Goal: Navigation & Orientation: Understand site structure

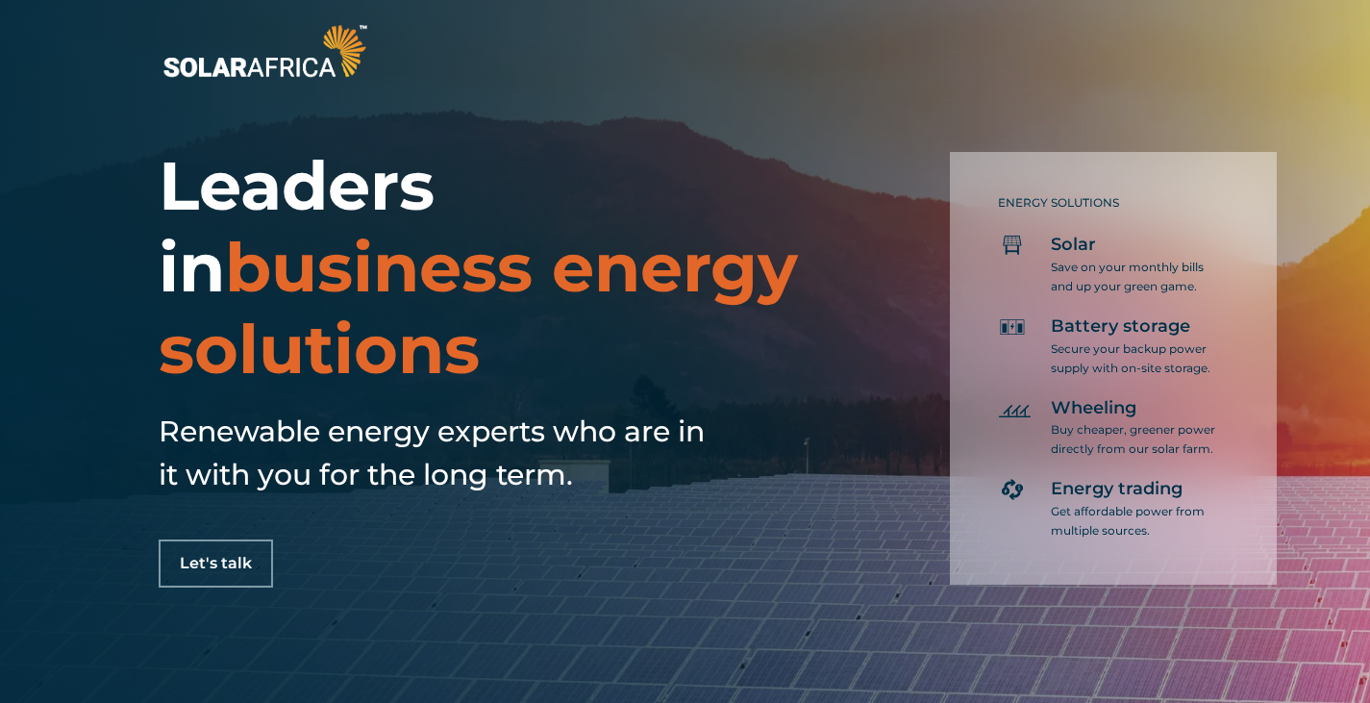
click at [317, 62] on img at bounding box center [265, 50] width 212 height 63
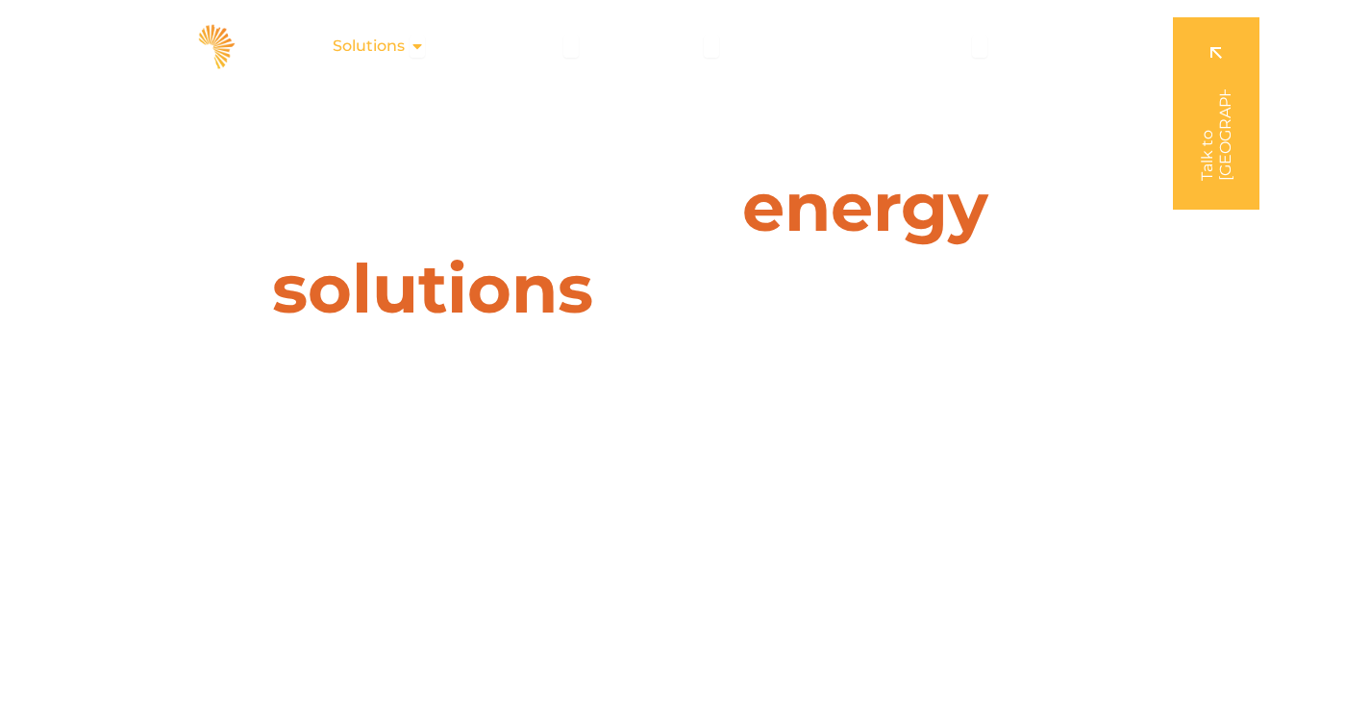
click at [422, 44] on icon "Menu" at bounding box center [417, 45] width 15 height 15
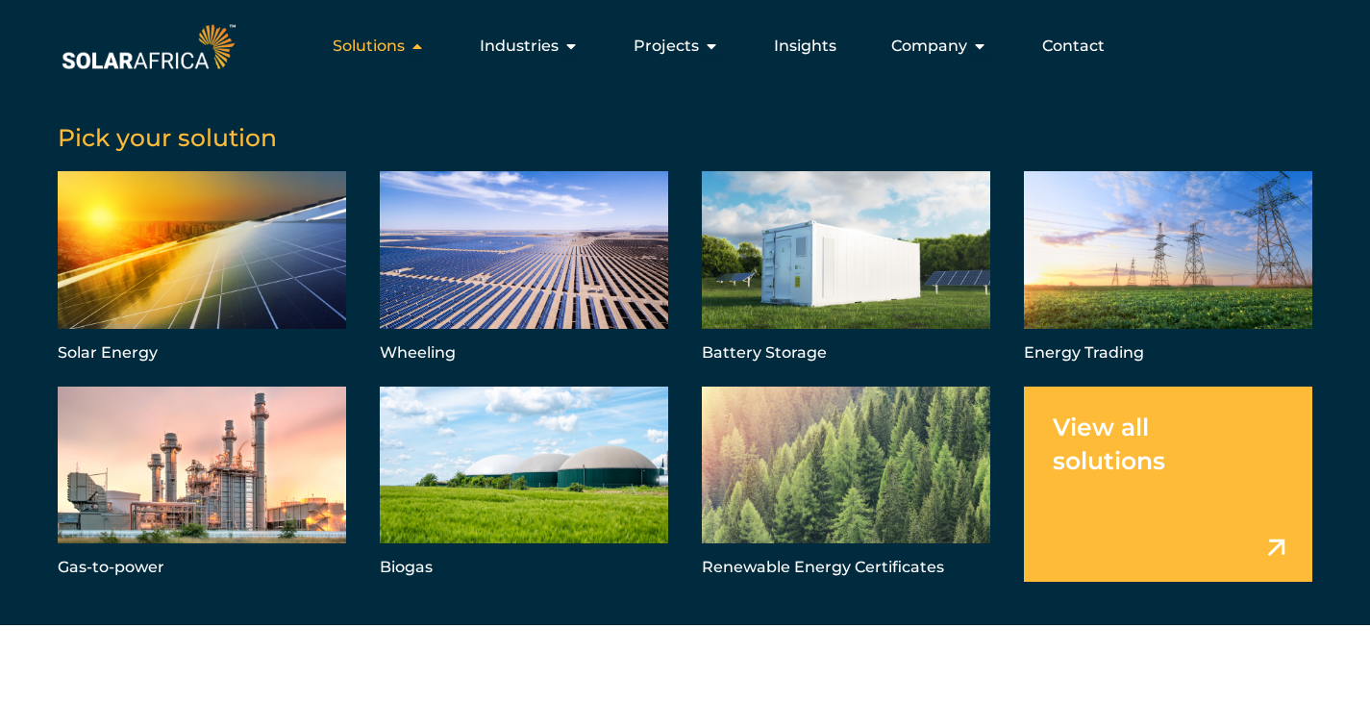
click at [422, 44] on icon "Menu" at bounding box center [417, 45] width 15 height 15
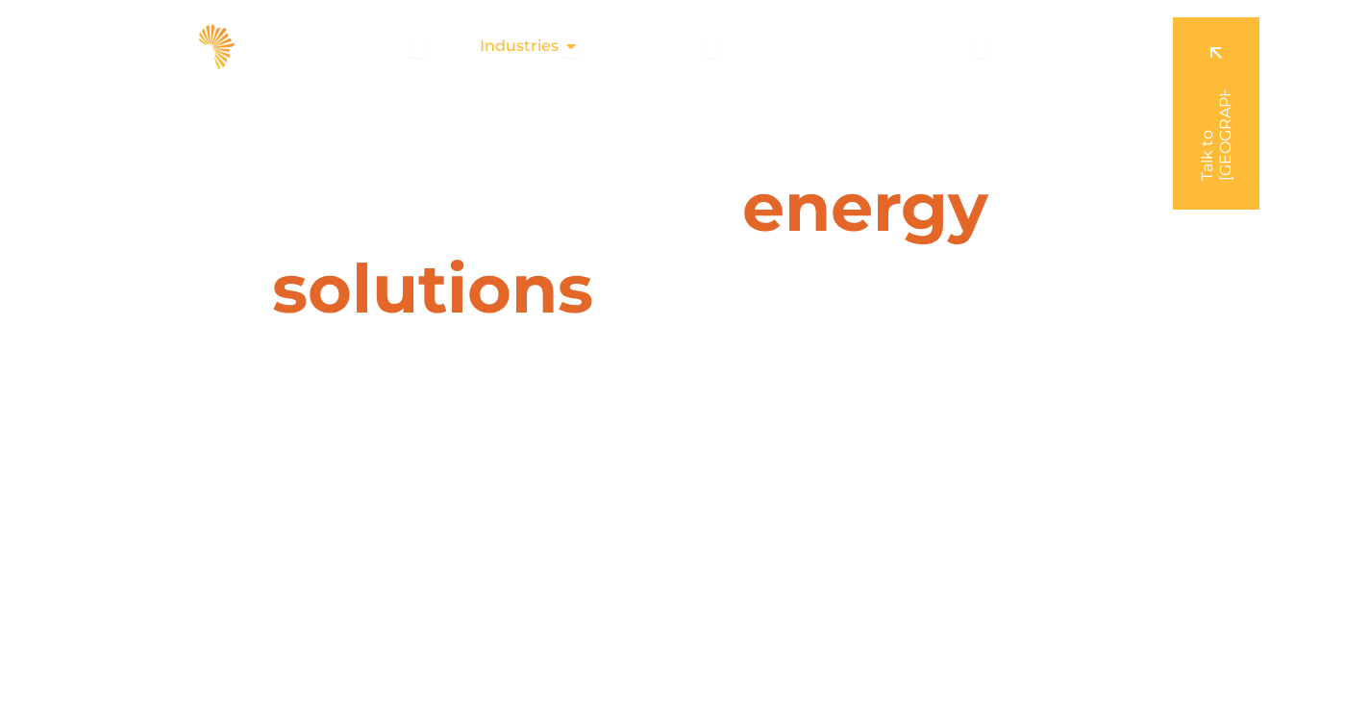
click at [548, 44] on span "Industries" at bounding box center [519, 46] width 79 height 23
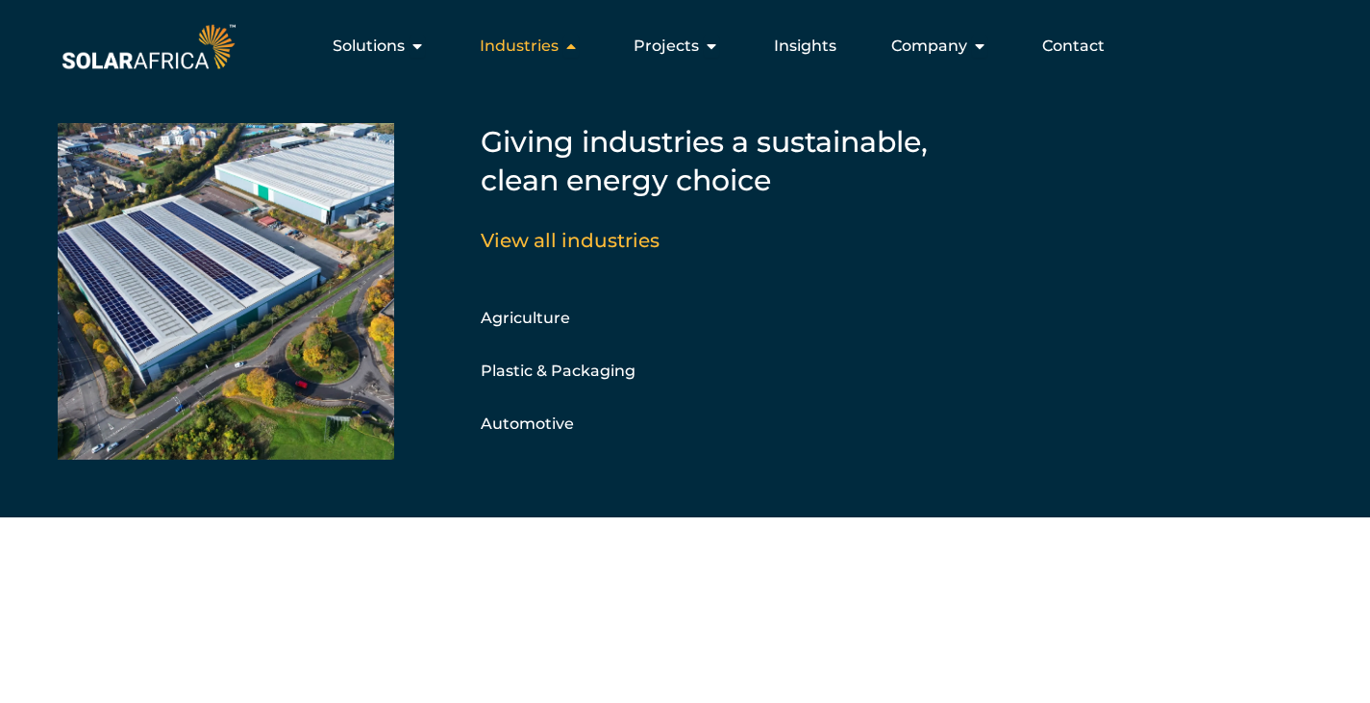
click at [547, 54] on span "Industries" at bounding box center [519, 46] width 79 height 23
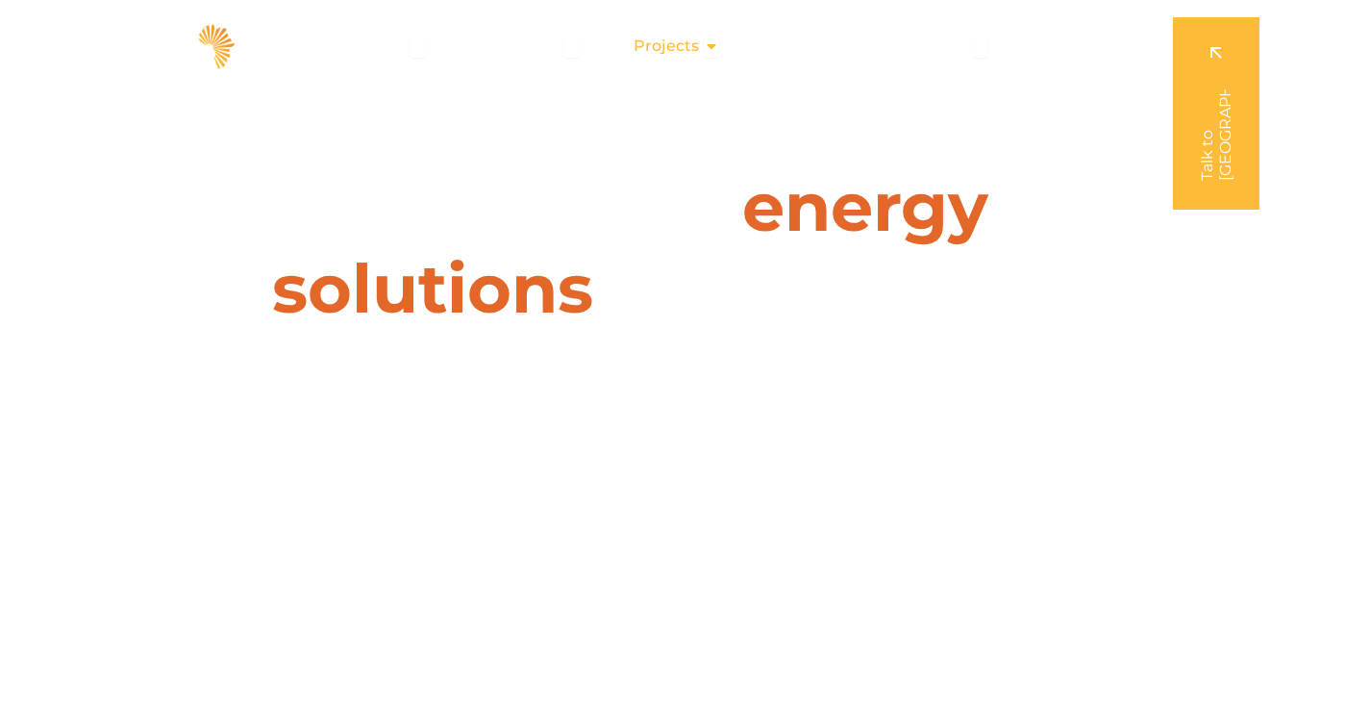
click at [688, 43] on span "Projects" at bounding box center [666, 46] width 65 height 23
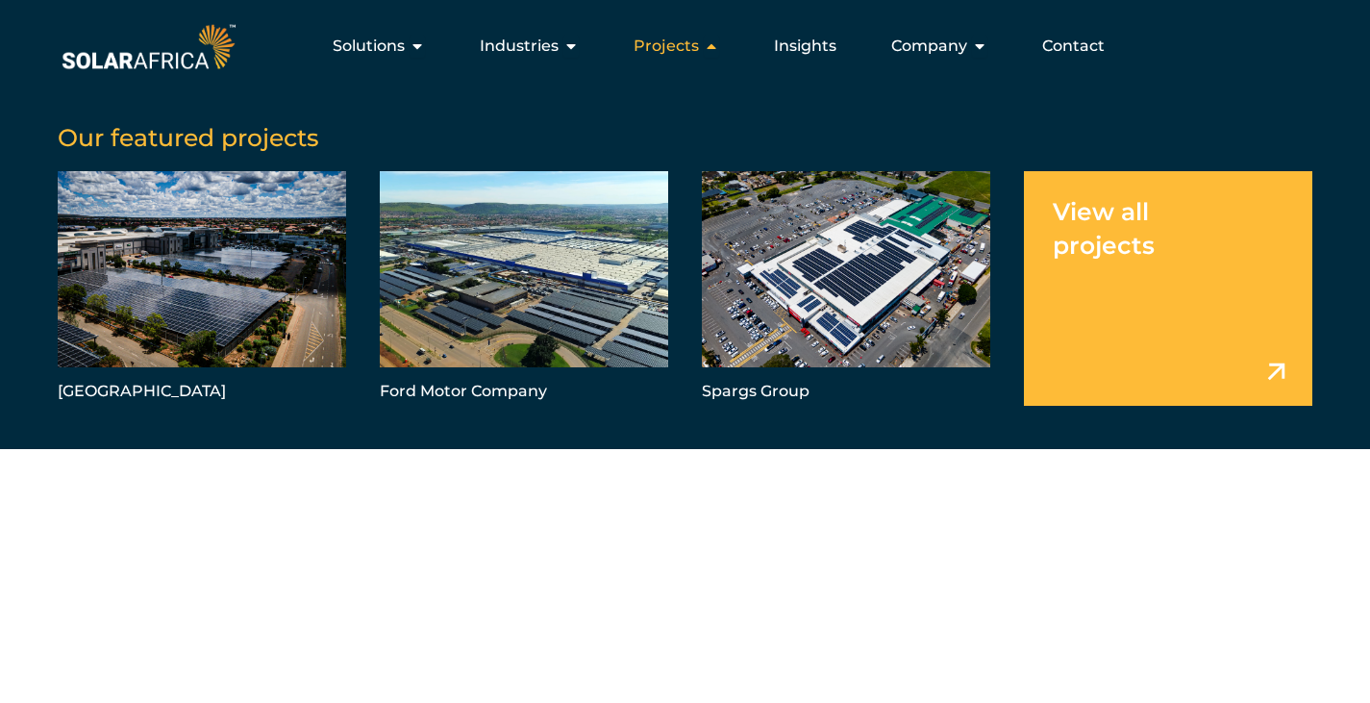
click at [688, 43] on span "Projects" at bounding box center [666, 46] width 65 height 23
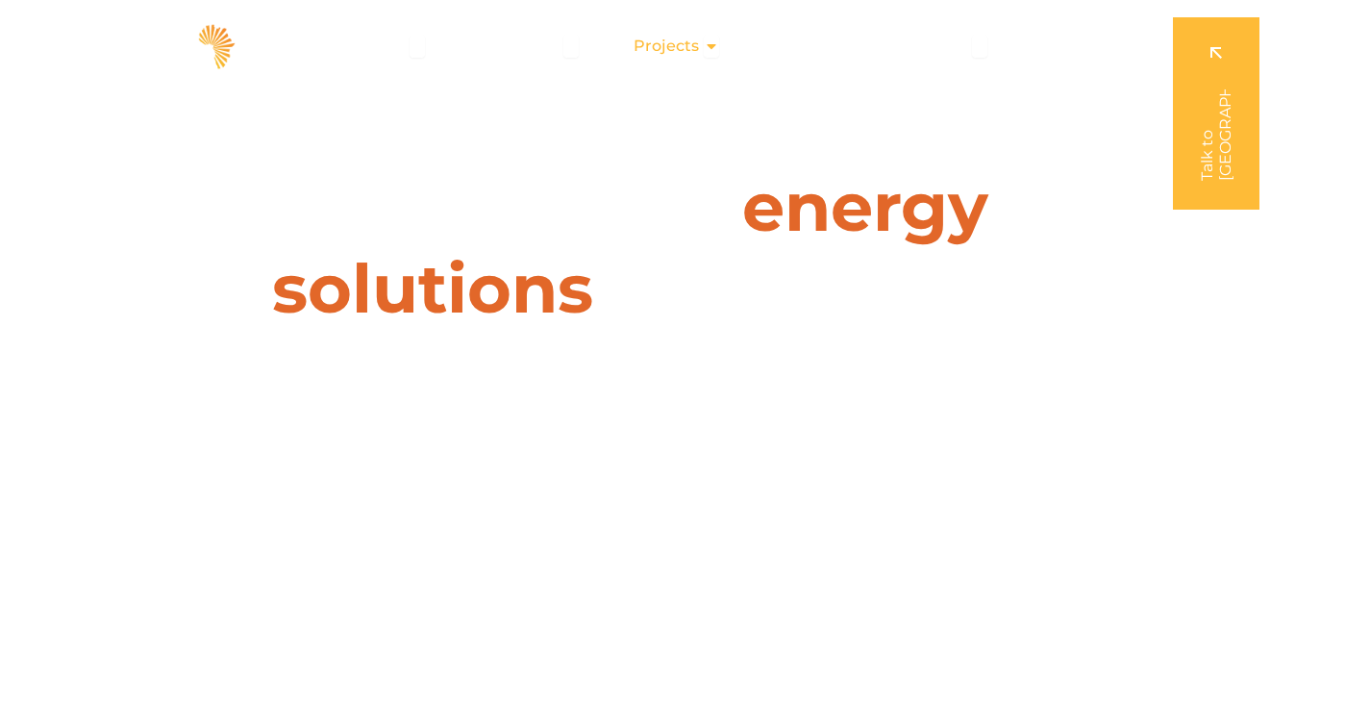
click at [692, 42] on span "Projects" at bounding box center [666, 46] width 65 height 23
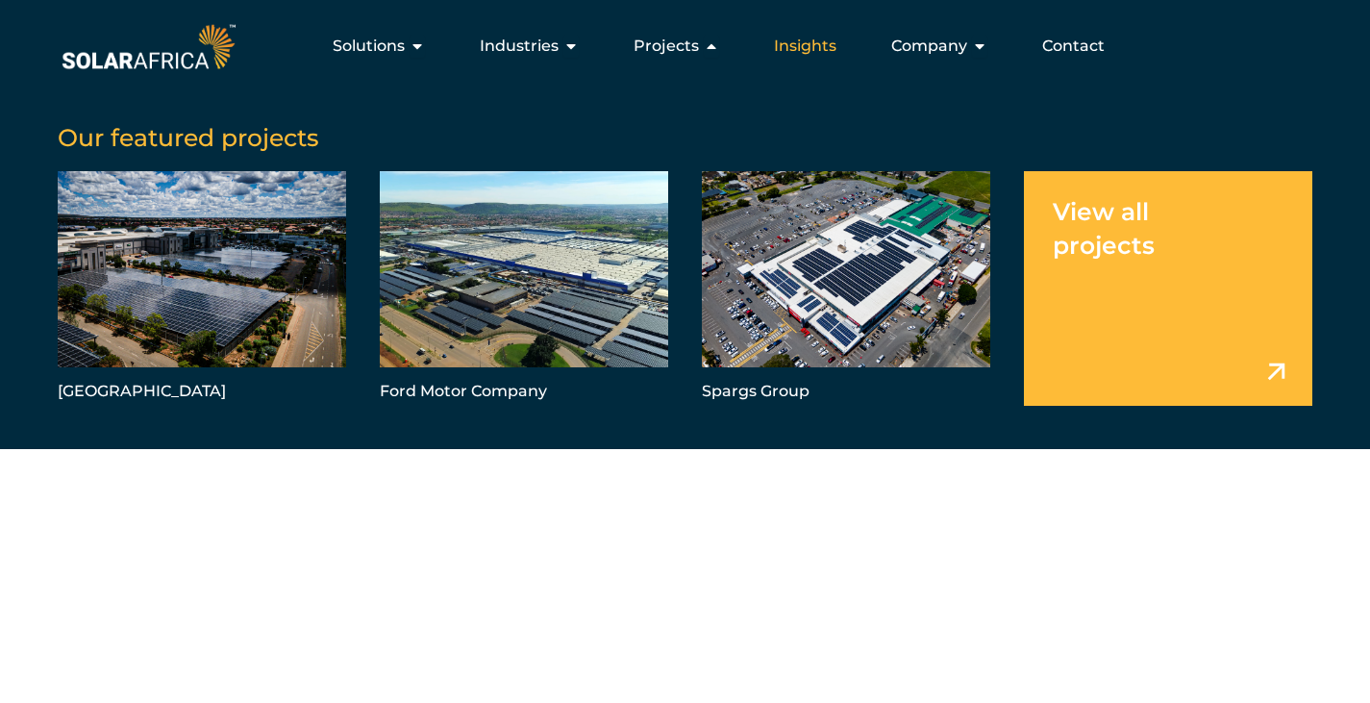
click at [786, 39] on span "Insights" at bounding box center [805, 46] width 62 height 23
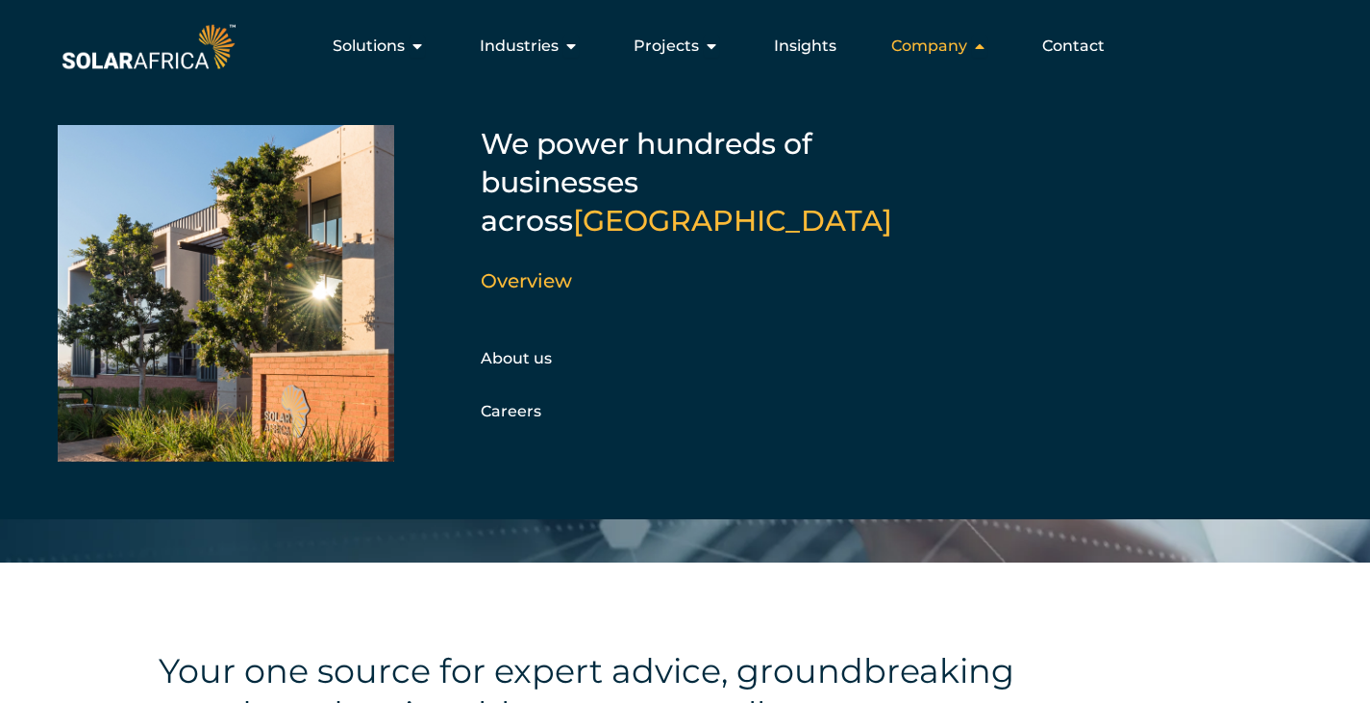
click at [933, 47] on span "Company" at bounding box center [929, 46] width 76 height 23
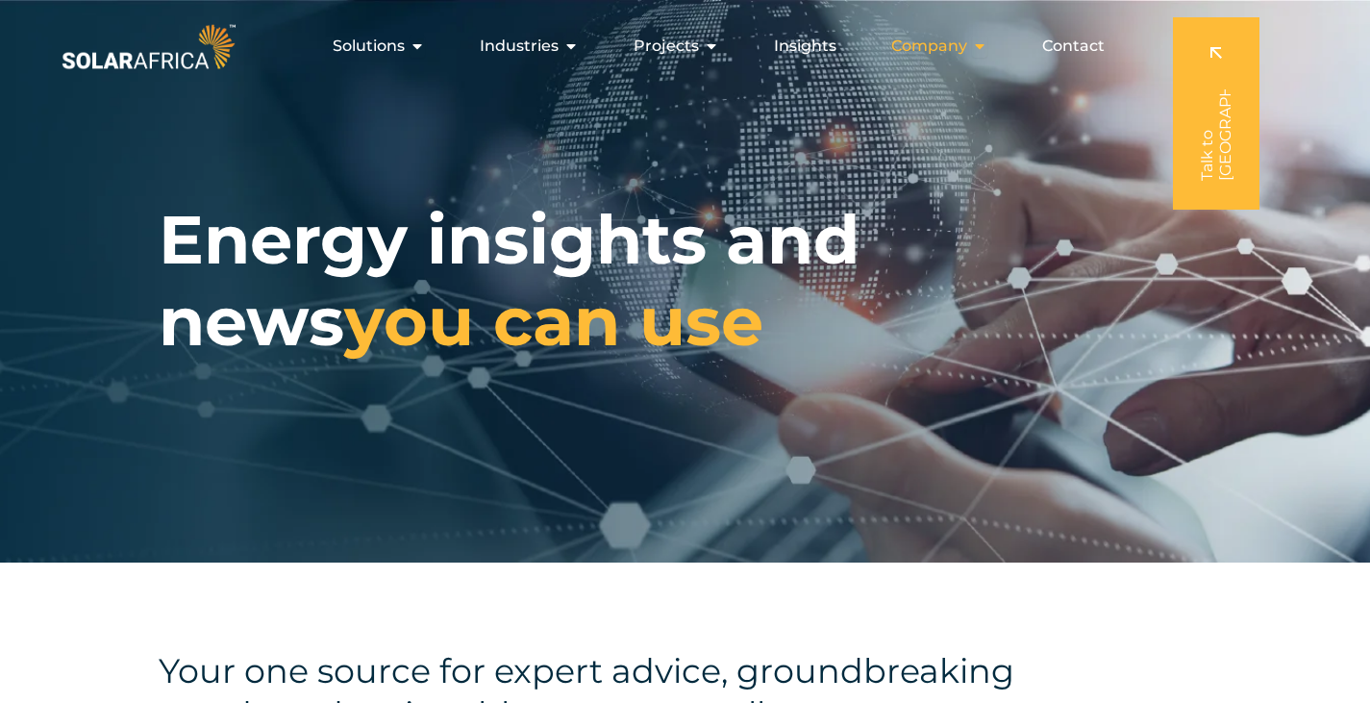
click at [957, 47] on span "Company" at bounding box center [929, 46] width 76 height 23
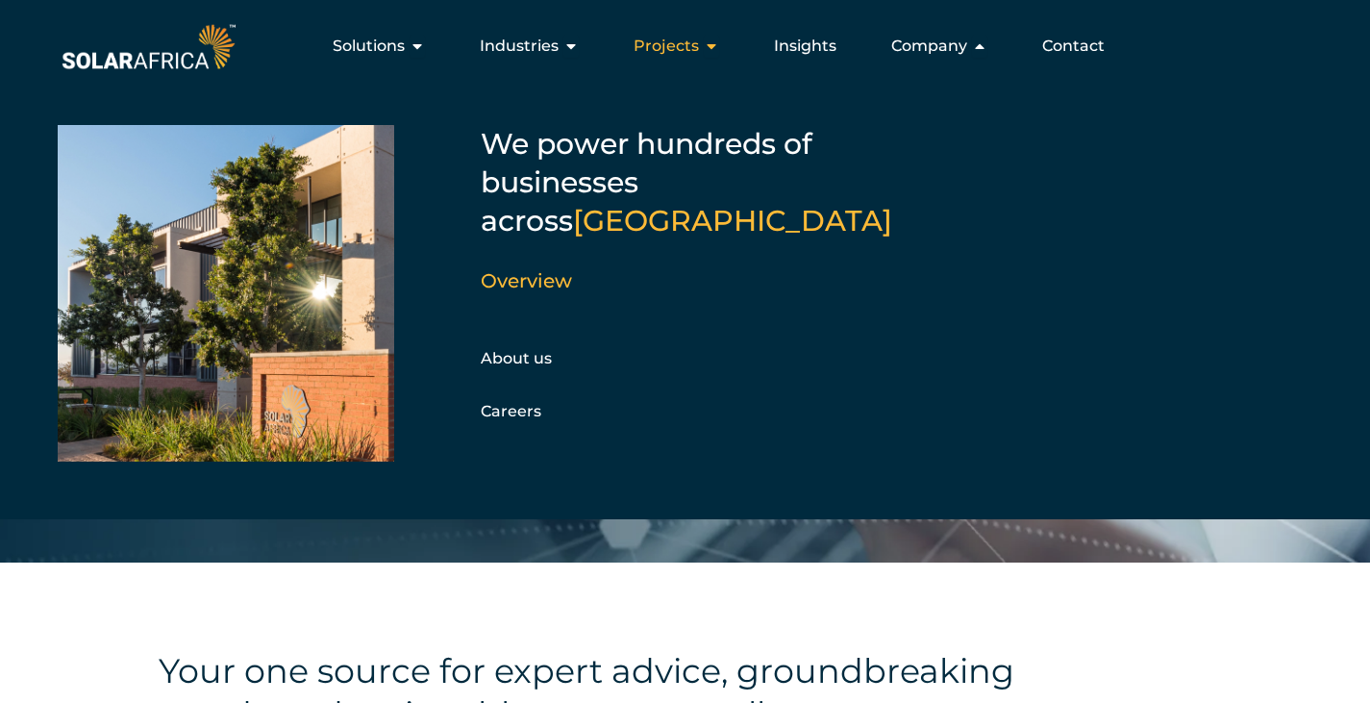
click at [708, 45] on icon "Menu" at bounding box center [711, 45] width 15 height 15
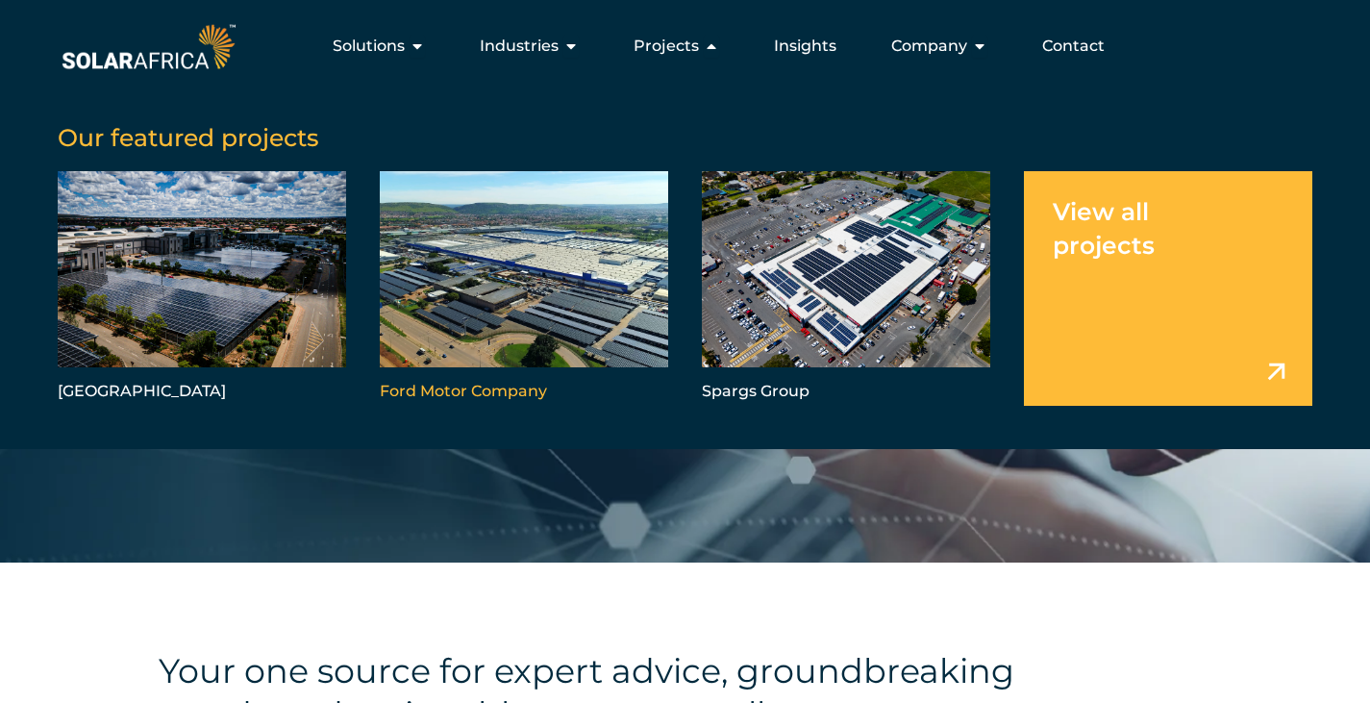
click at [488, 313] on link "Menu" at bounding box center [524, 288] width 288 height 234
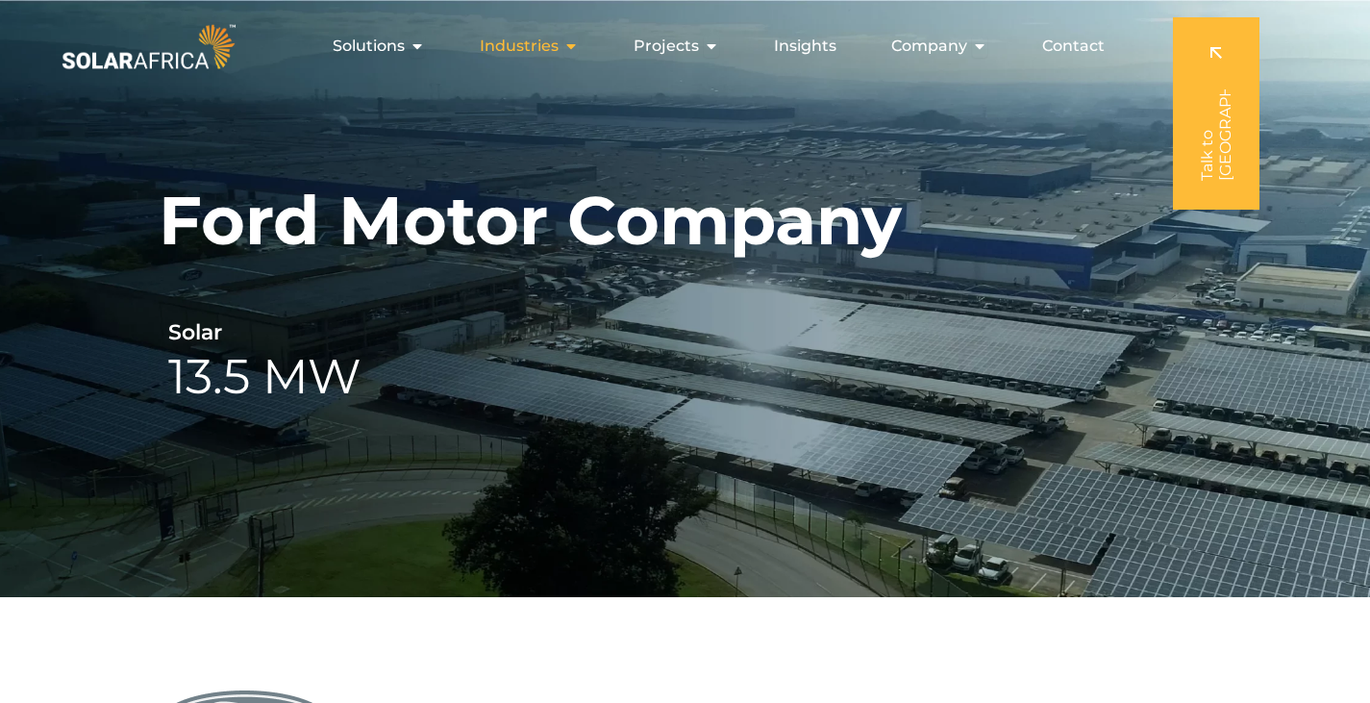
click at [503, 40] on span "Industries" at bounding box center [519, 46] width 79 height 23
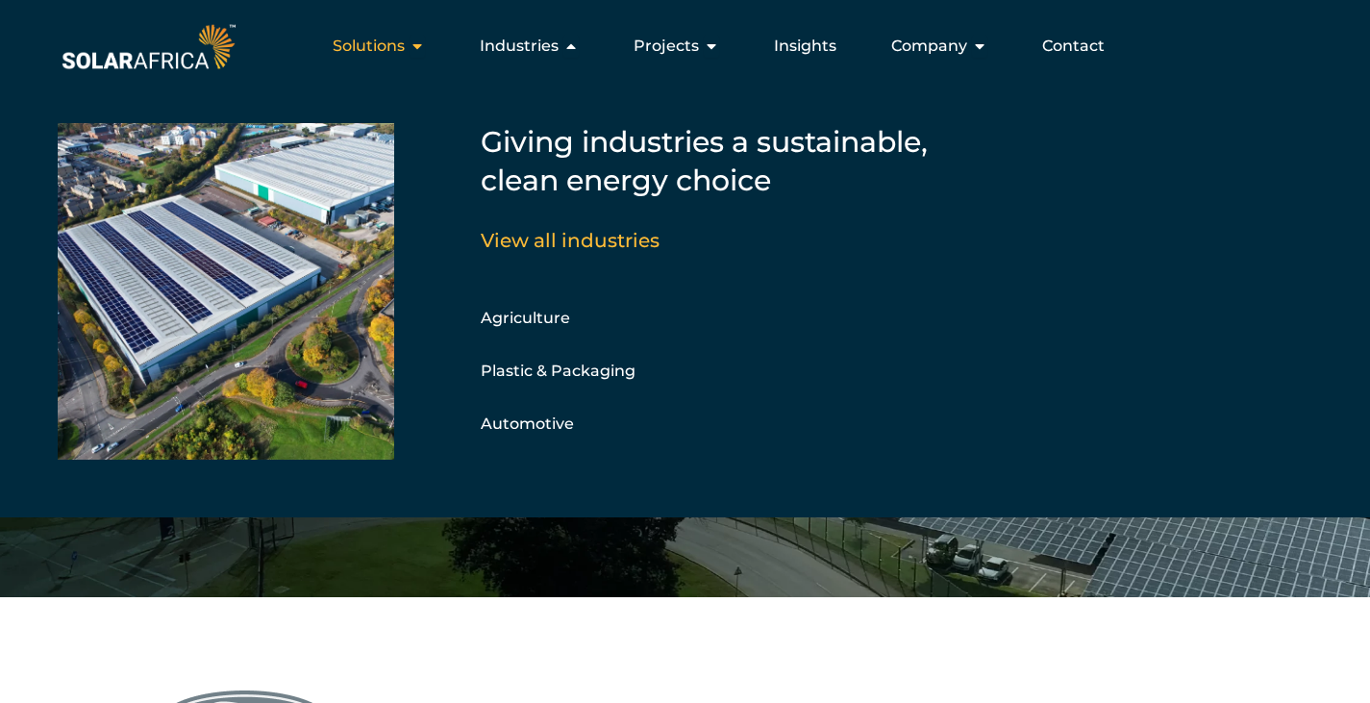
click at [388, 44] on span "Solutions" at bounding box center [369, 46] width 72 height 23
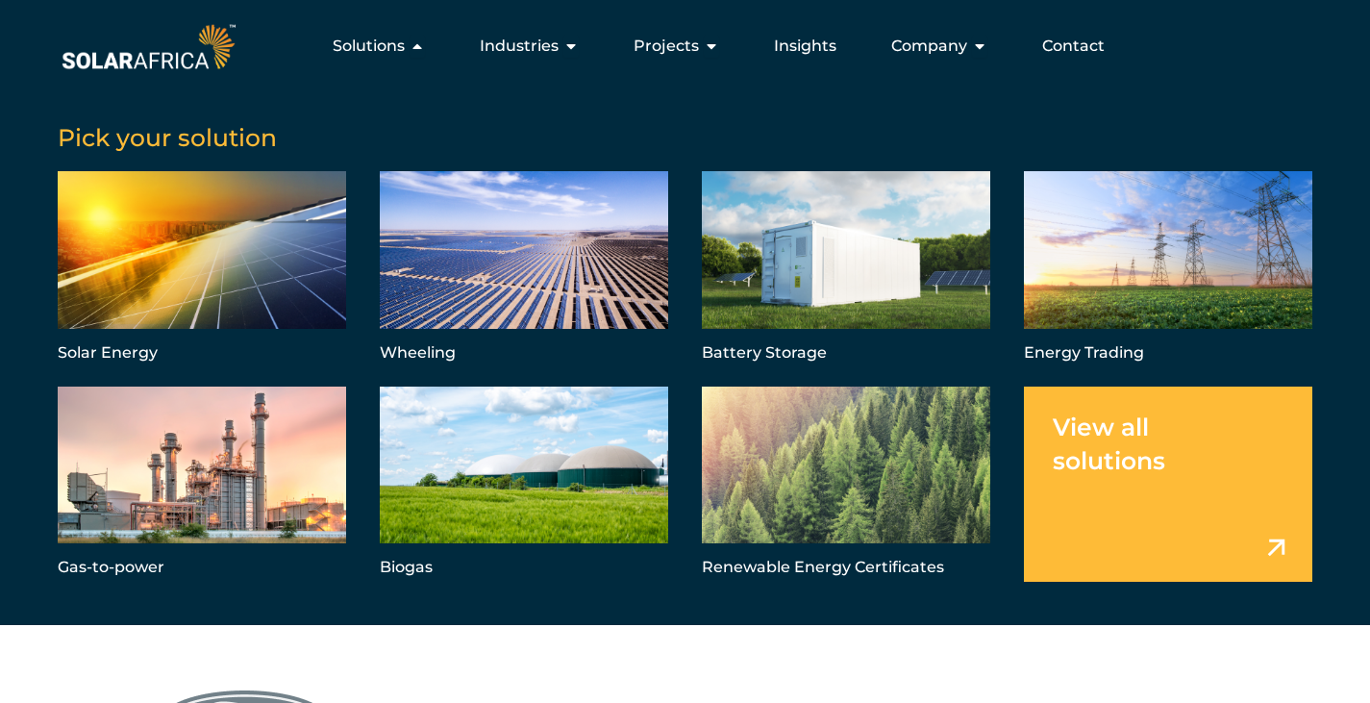
click at [191, 56] on img at bounding box center [149, 46] width 182 height 55
